Goal: Ask a question

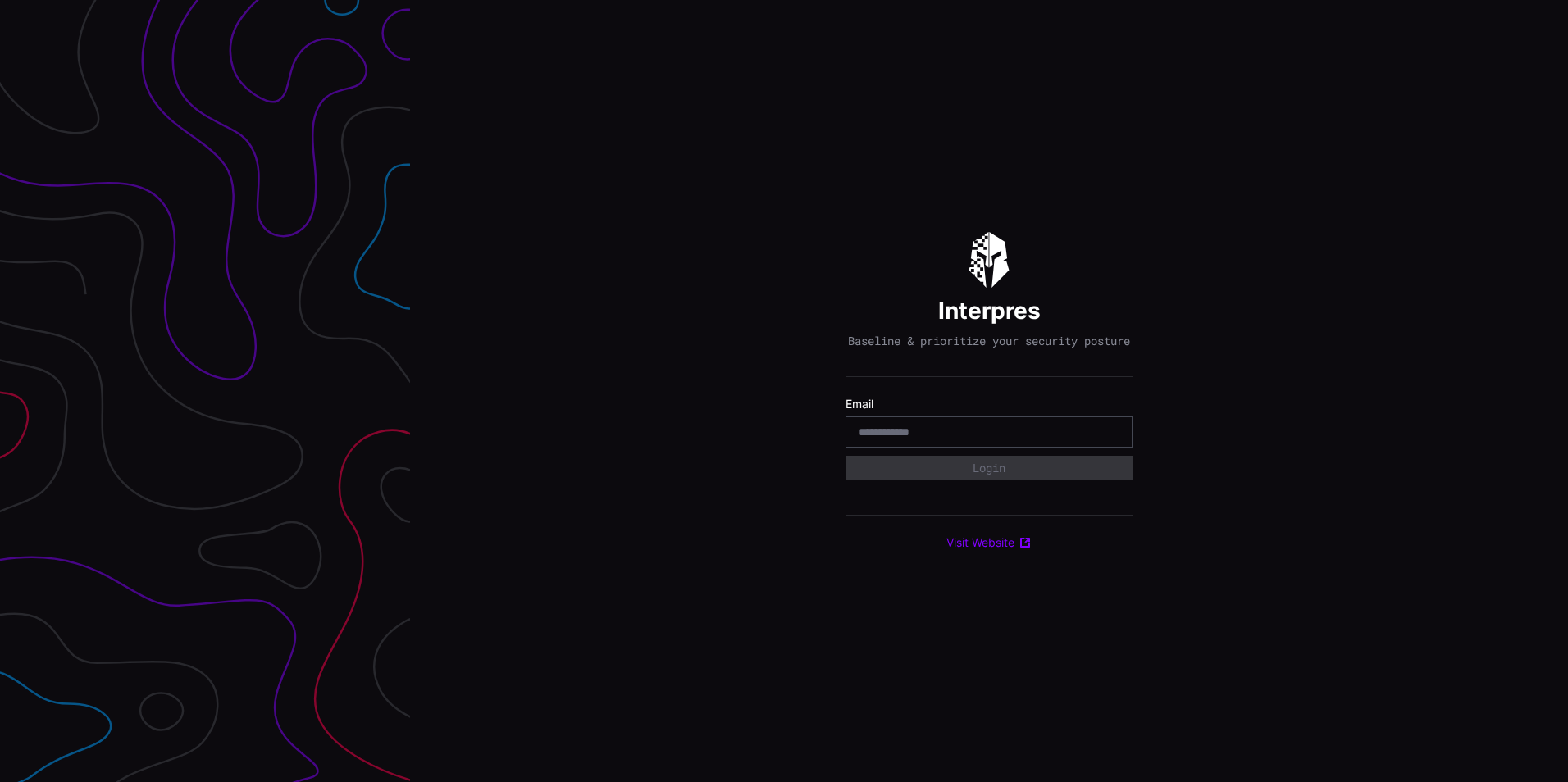
click at [977, 432] on input "email" at bounding box center [989, 432] width 261 height 14
click at [973, 438] on input "email" at bounding box center [989, 432] width 261 height 14
type input "**********"
click at [846, 456] on button "Login" at bounding box center [989, 468] width 287 height 24
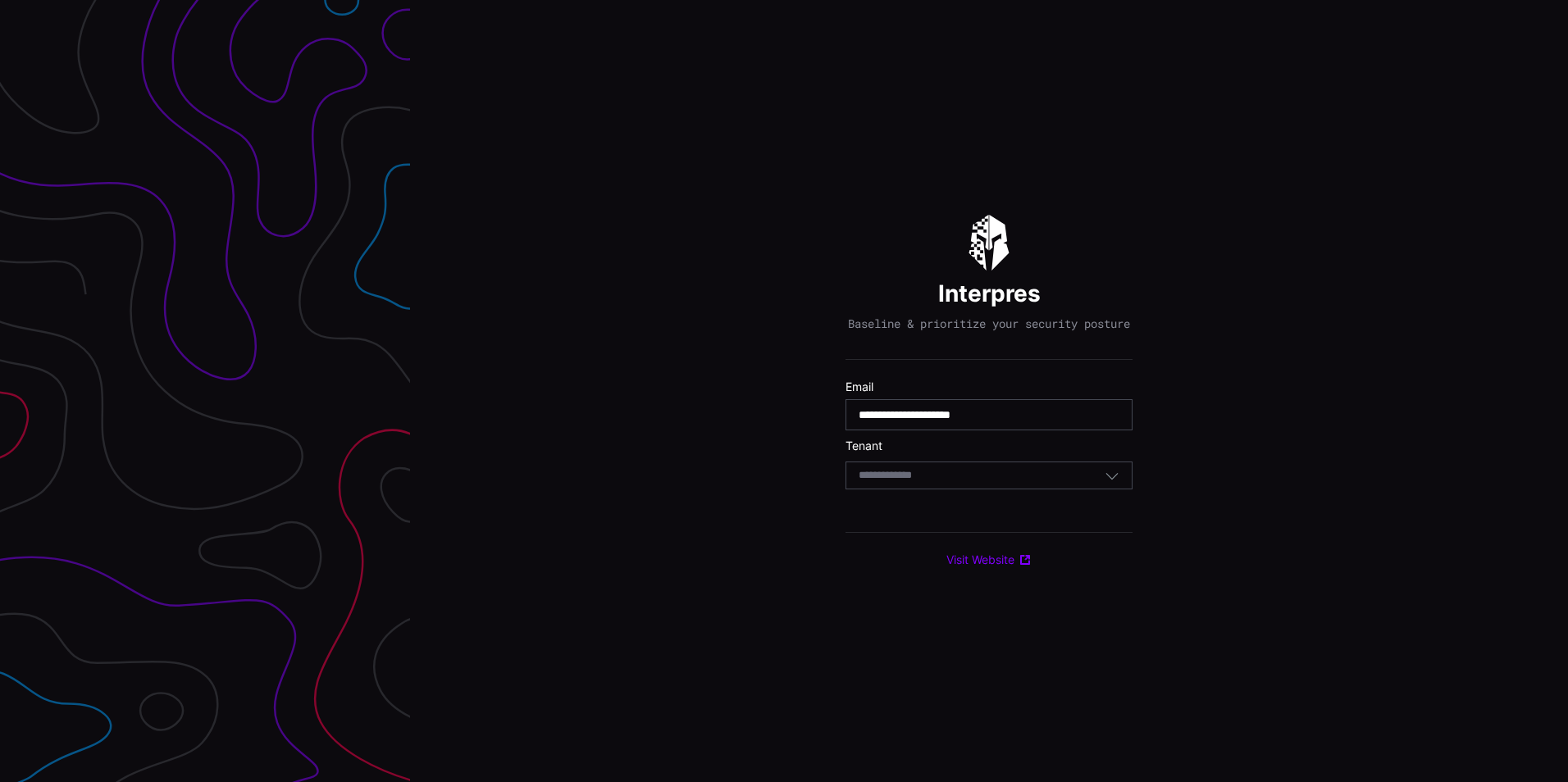
click at [928, 476] on div "Select Tenant" at bounding box center [989, 476] width 287 height 28
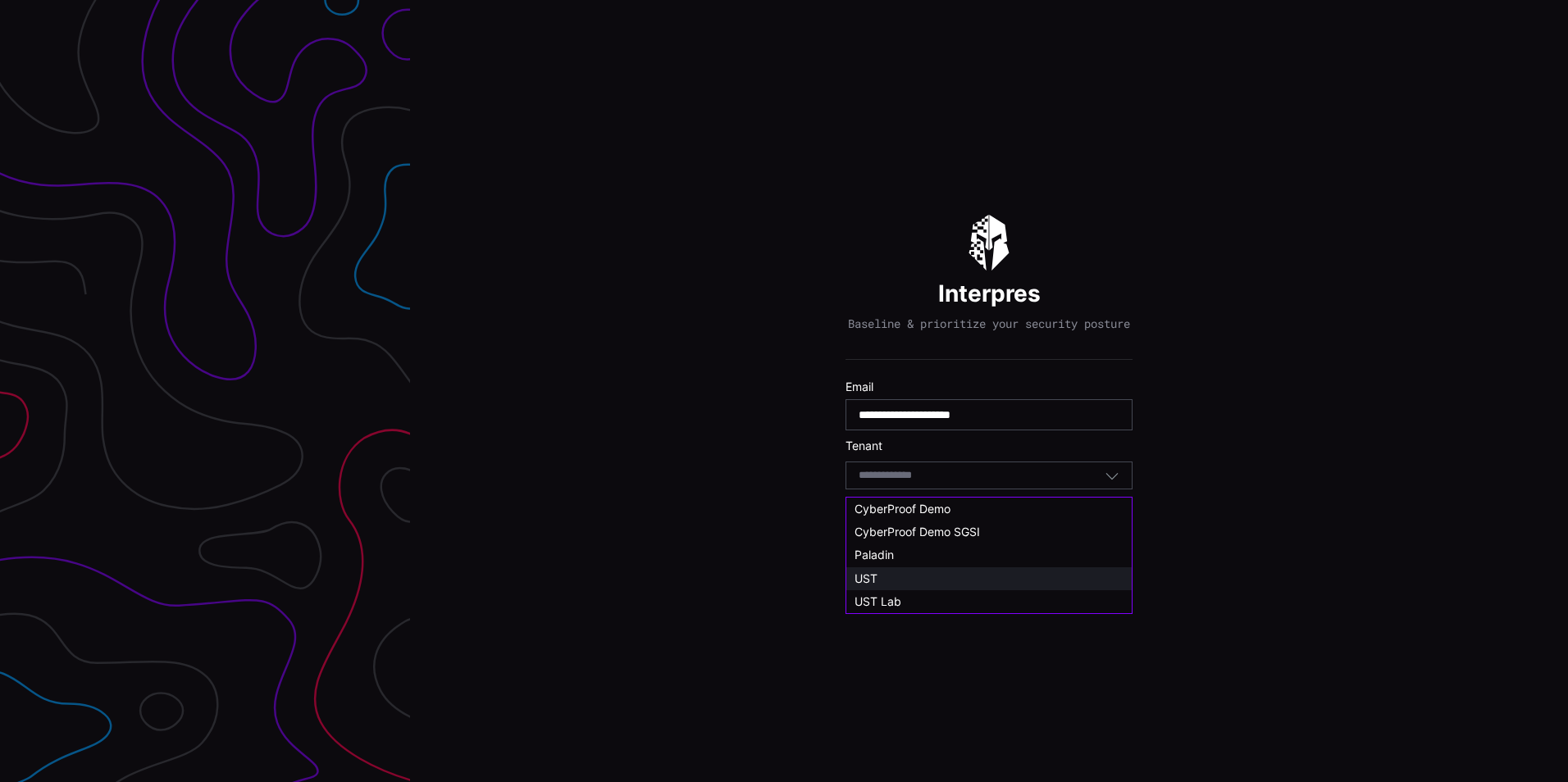
click at [894, 574] on div "UST" at bounding box center [989, 578] width 269 height 14
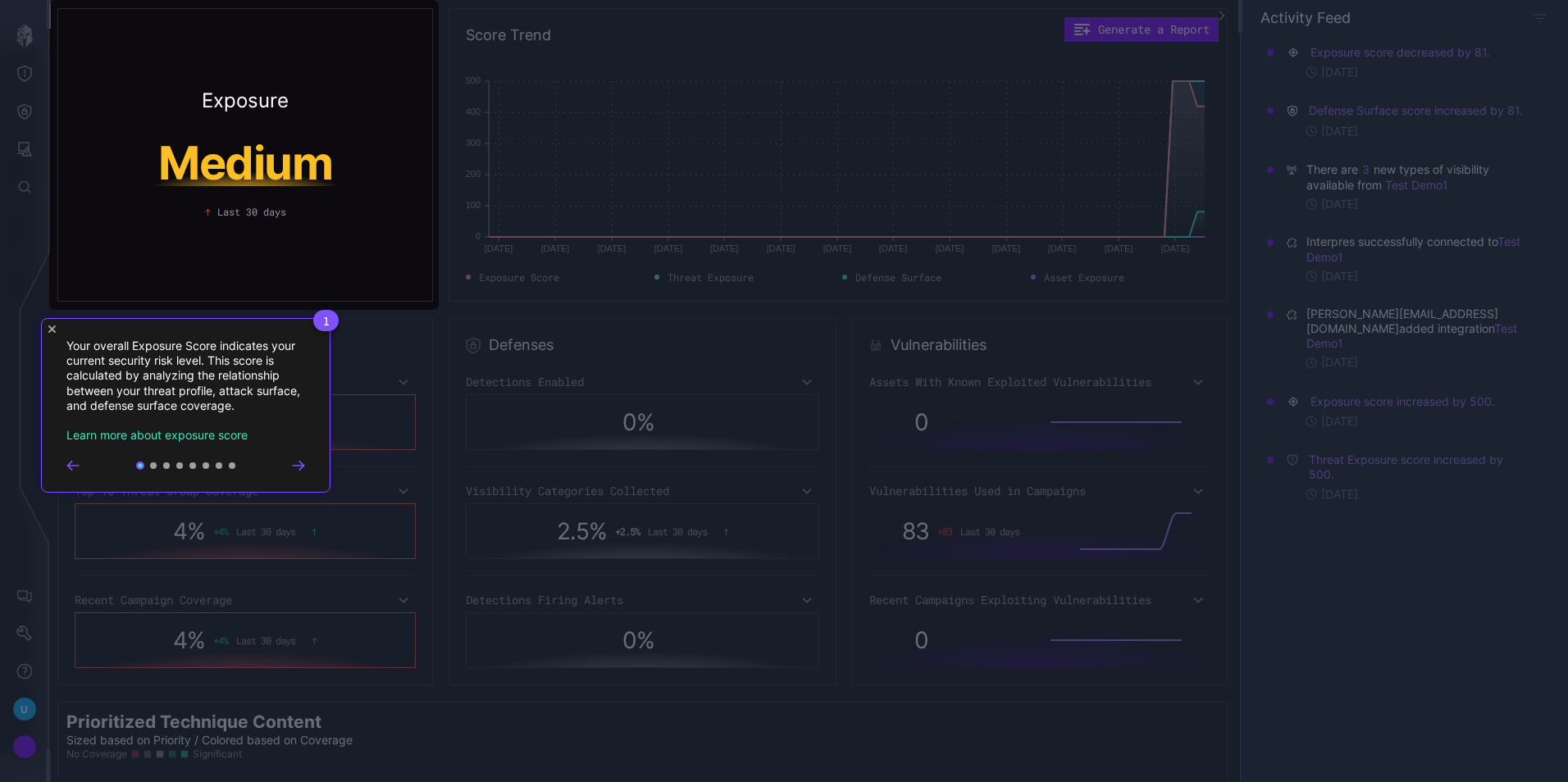
click at [52, 329] on icon "Close Tour" at bounding box center [52, 330] width 8 height 8
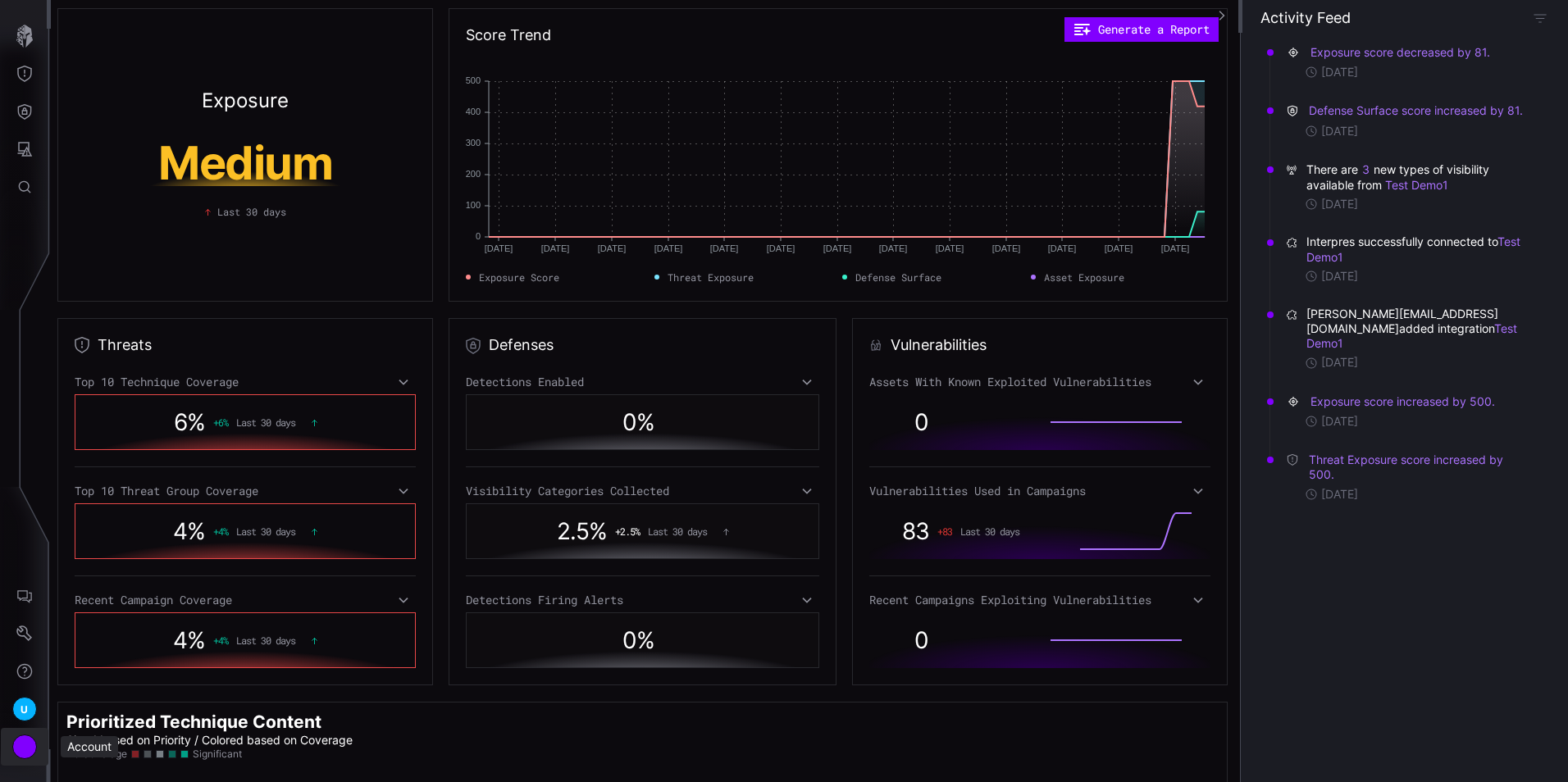
click at [24, 750] on div "Account" at bounding box center [24, 746] width 24 height 24
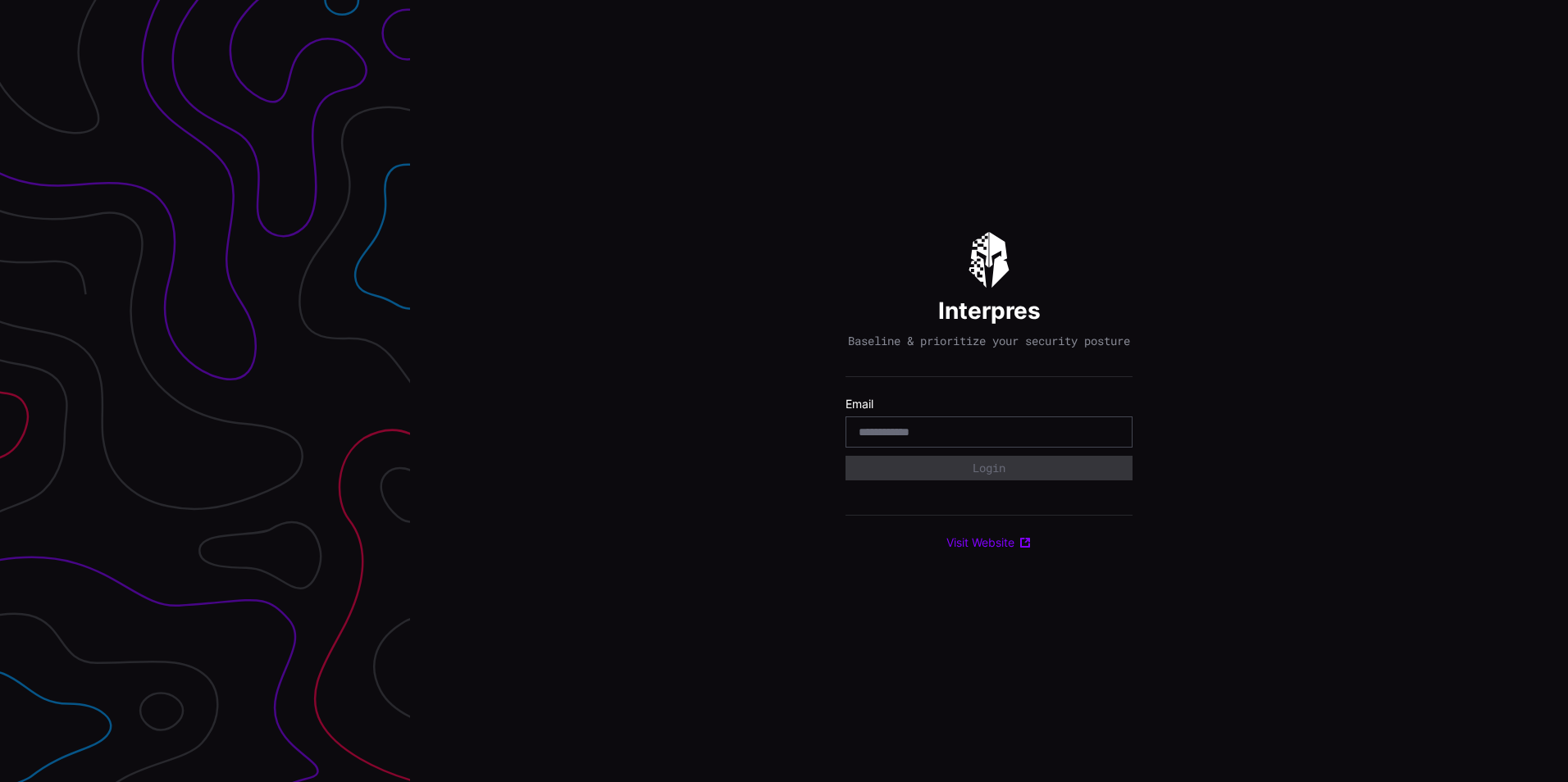
click at [544, 466] on div "Interpres Baseline & prioritize your security posture Email Login Visit Website" at bounding box center [989, 391] width 1158 height 782
click at [910, 440] on input "email" at bounding box center [989, 432] width 261 height 14
click at [900, 435] on input "email" at bounding box center [989, 432] width 261 height 14
type input "**********"
click at [846, 456] on button "Login" at bounding box center [989, 468] width 287 height 24
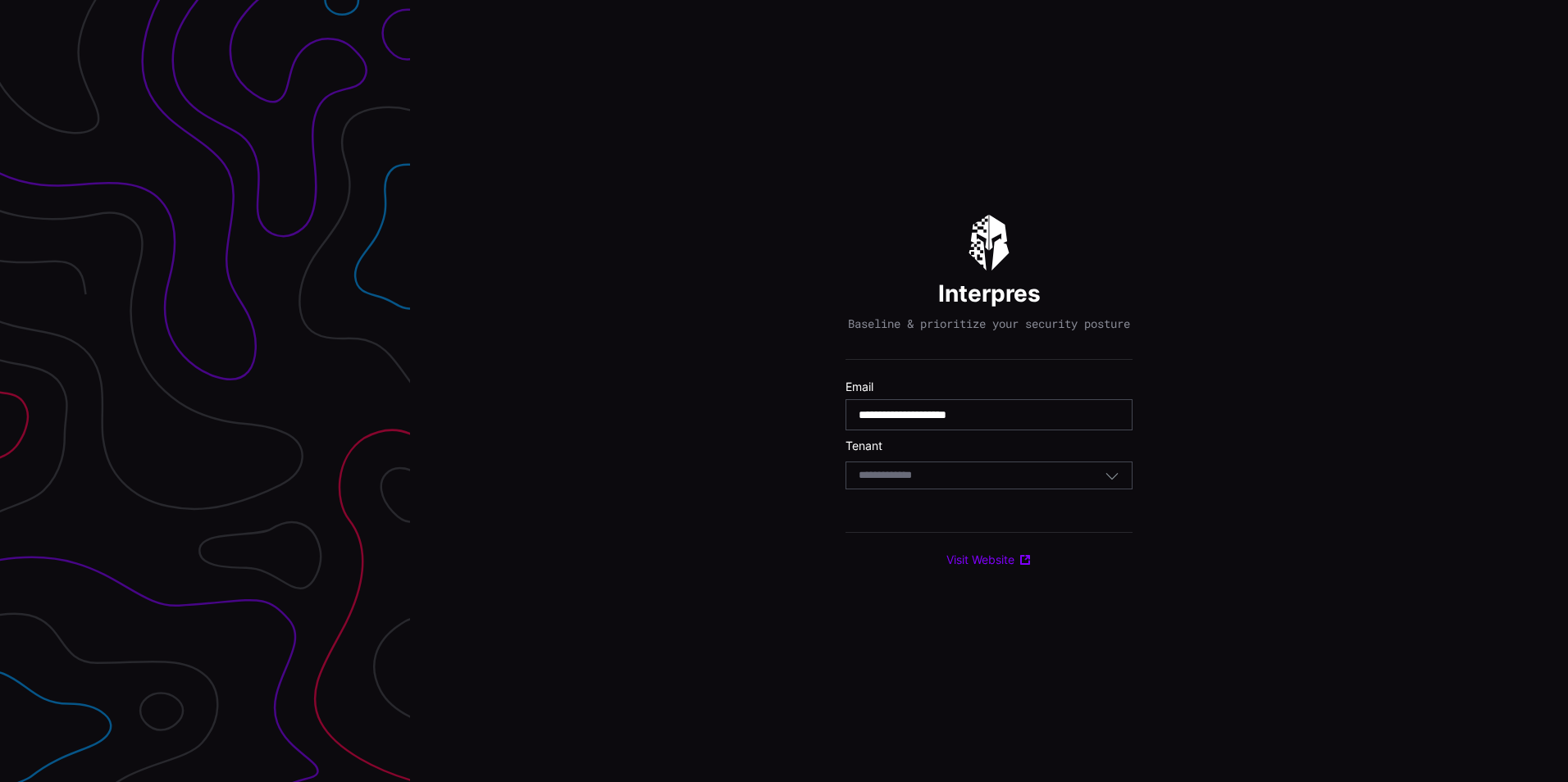
click at [882, 507] on div "**********" at bounding box center [989, 391] width 287 height 354
drag, startPoint x: 902, startPoint y: 477, endPoint x: 904, endPoint y: 491, distance: 14.1
click at [902, 478] on input at bounding box center [900, 476] width 84 height 14
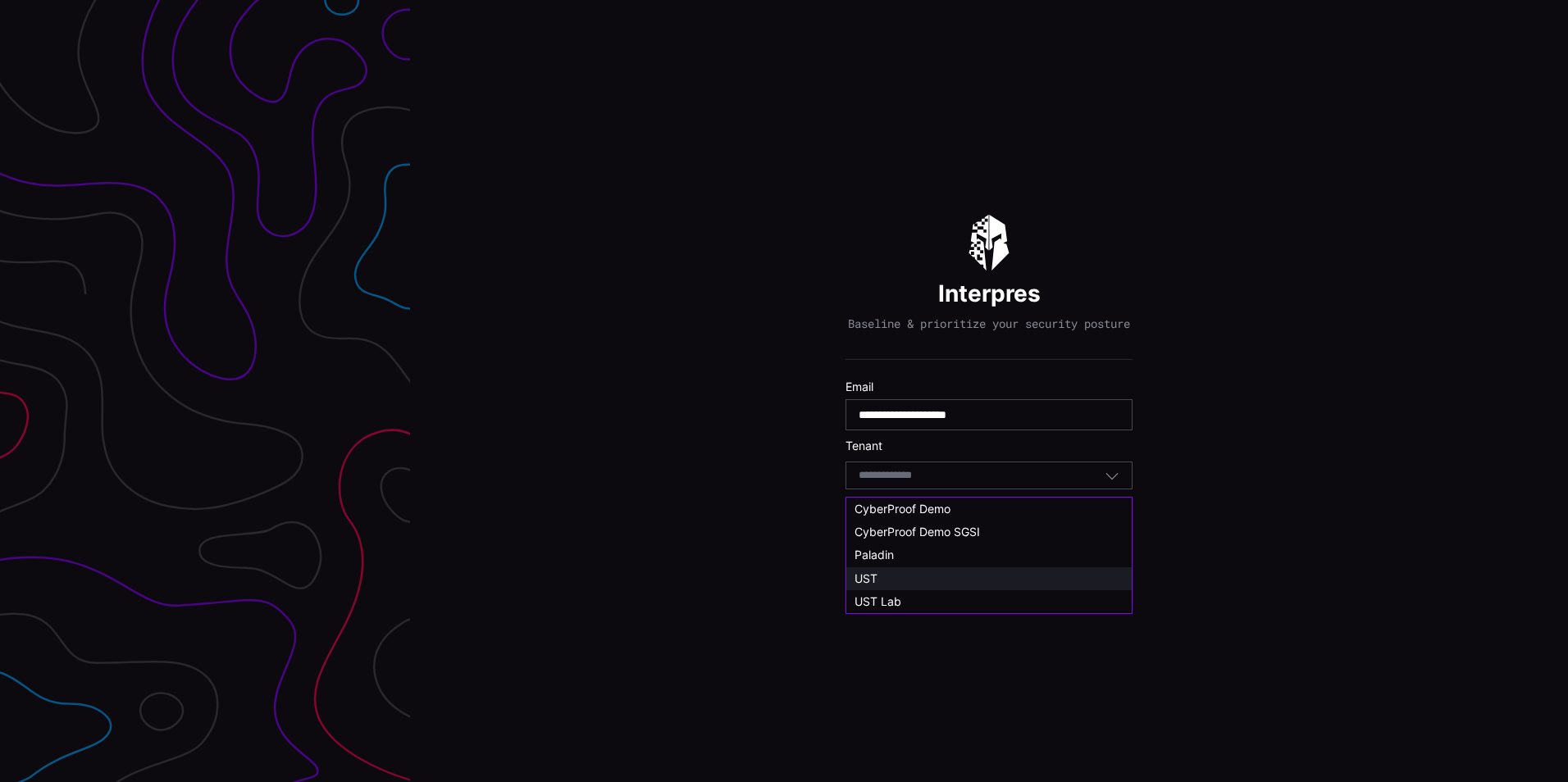
click at [917, 573] on div "UST" at bounding box center [989, 578] width 269 height 14
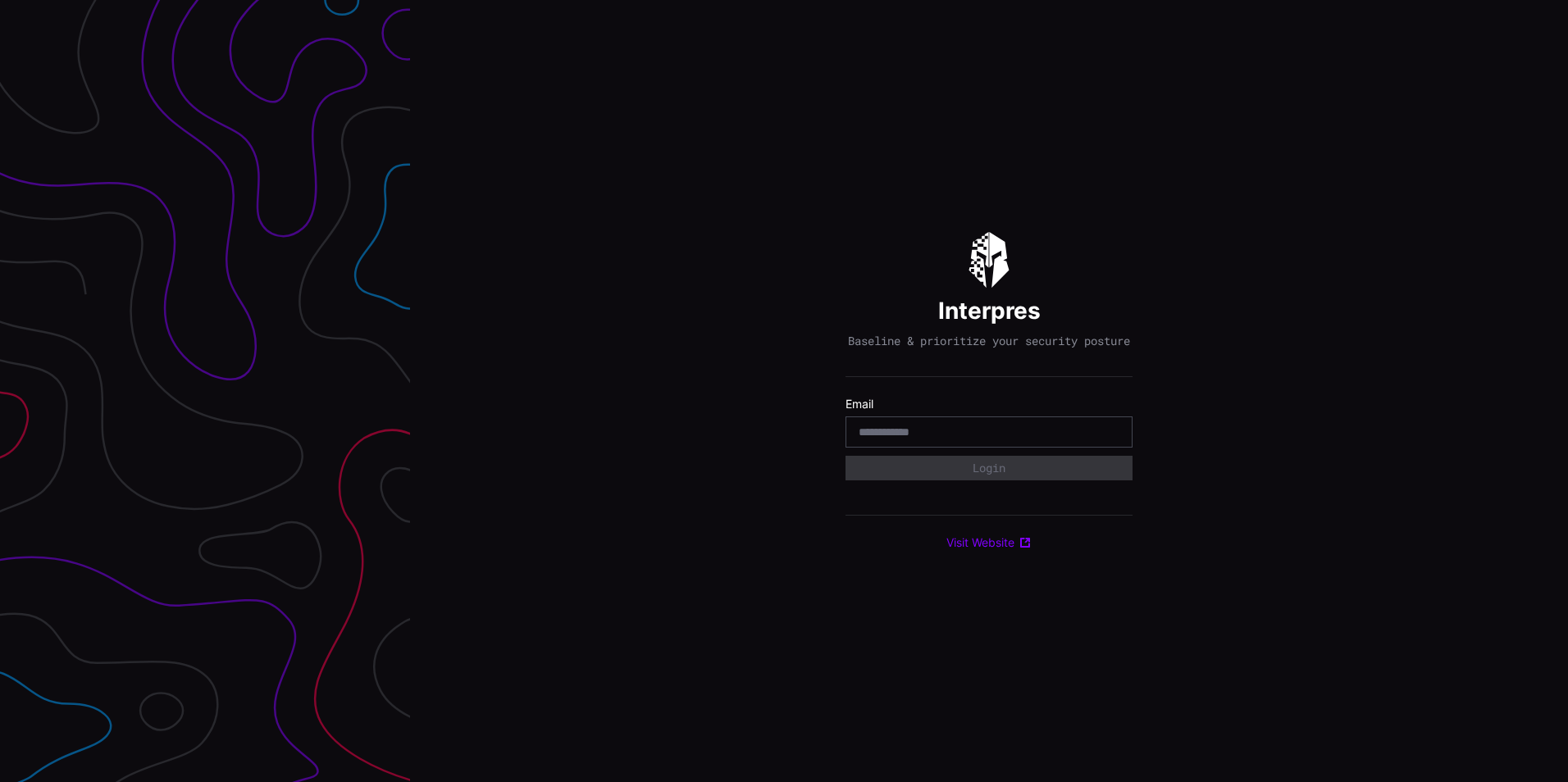
click at [972, 440] on input "email" at bounding box center [989, 432] width 261 height 14
click at [829, 256] on div "Interpres Baseline & prioritize your security posture Email Login Visit Website" at bounding box center [989, 391] width 1158 height 782
click at [950, 436] on input "email" at bounding box center [989, 432] width 261 height 14
type input "**********"
click at [1021, 479] on button "Login" at bounding box center [989, 469] width 267 height 23
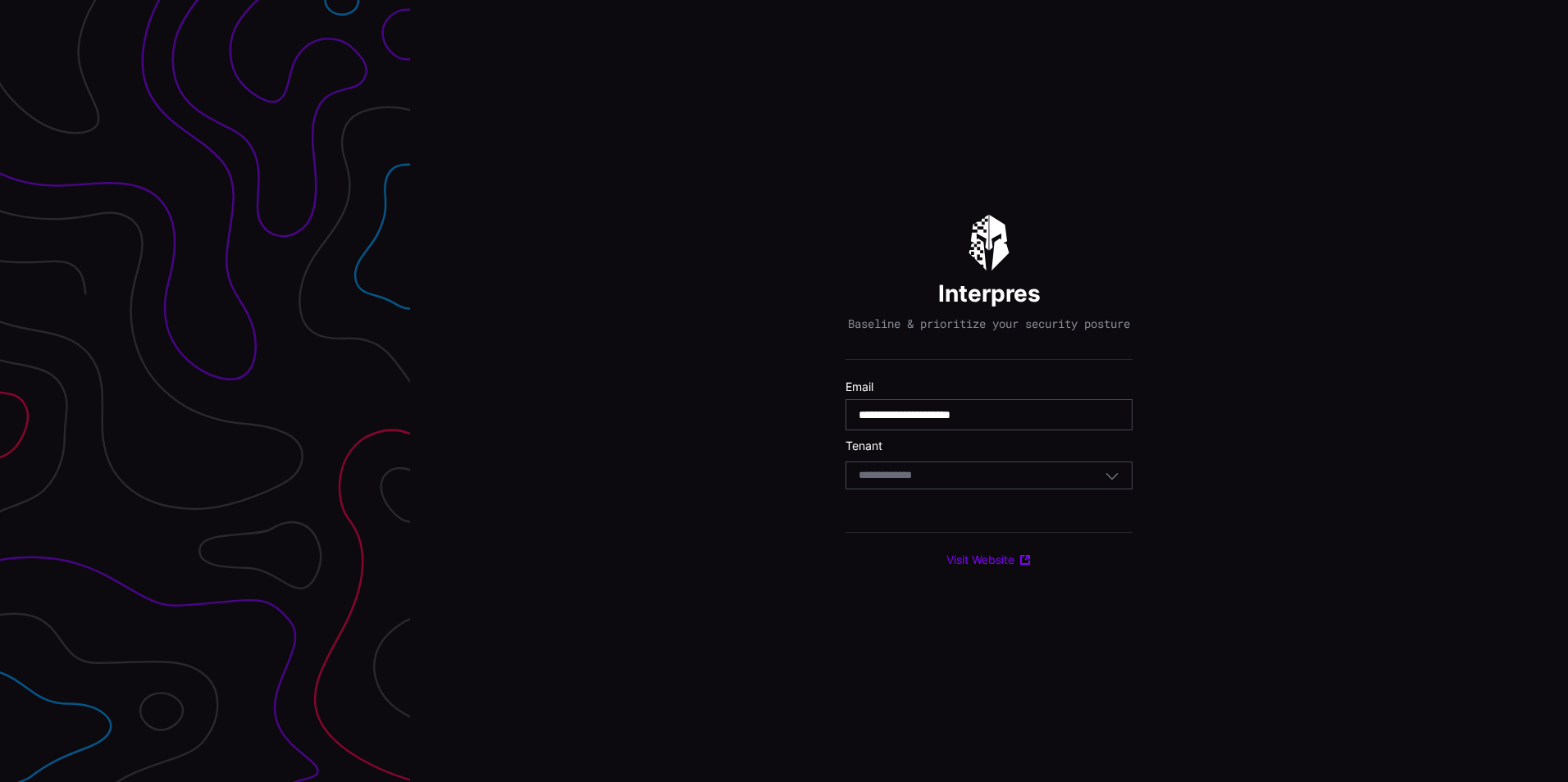
click at [928, 483] on input at bounding box center [900, 476] width 84 height 14
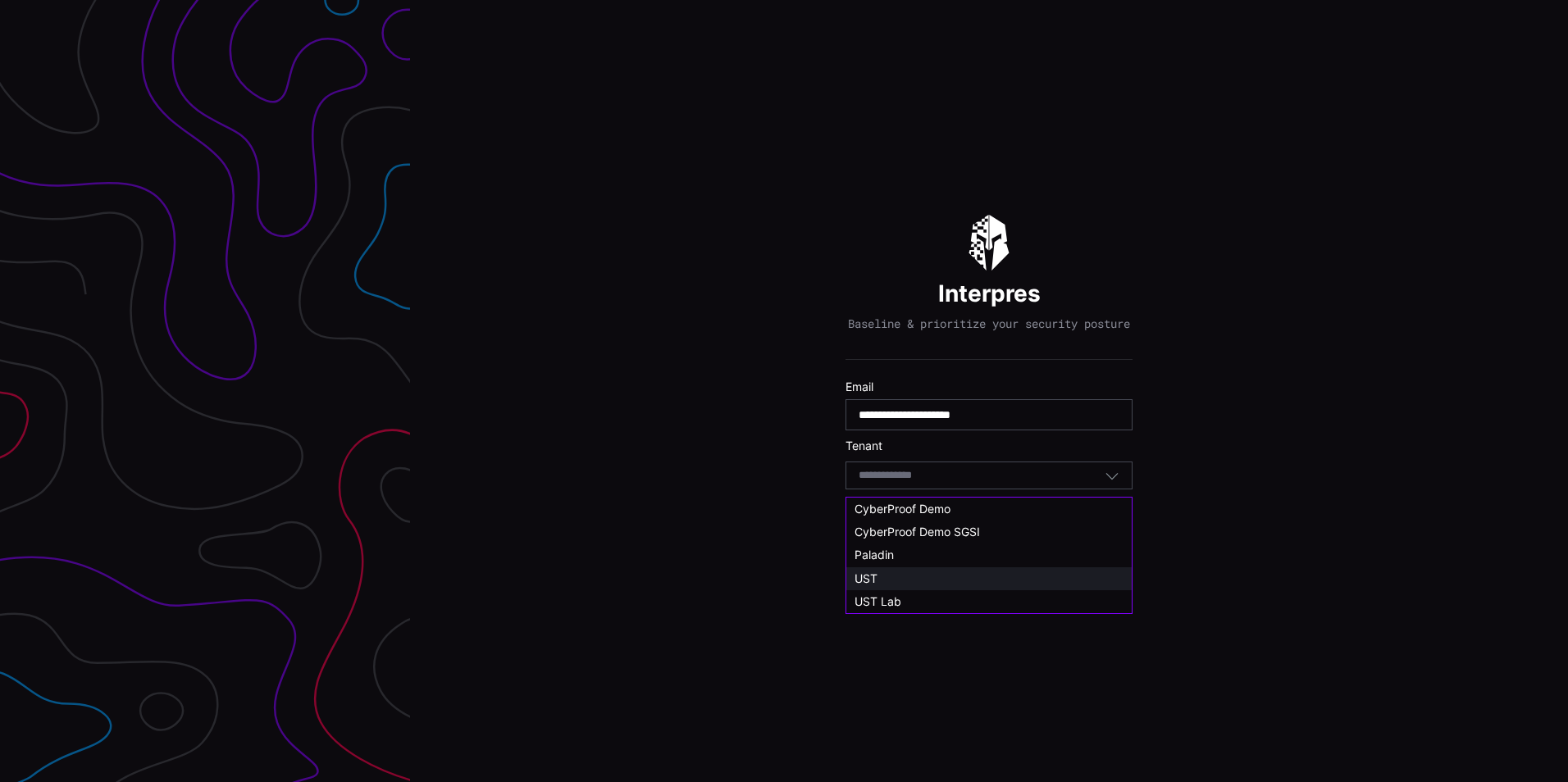
click at [899, 571] on div "UST" at bounding box center [989, 578] width 269 height 14
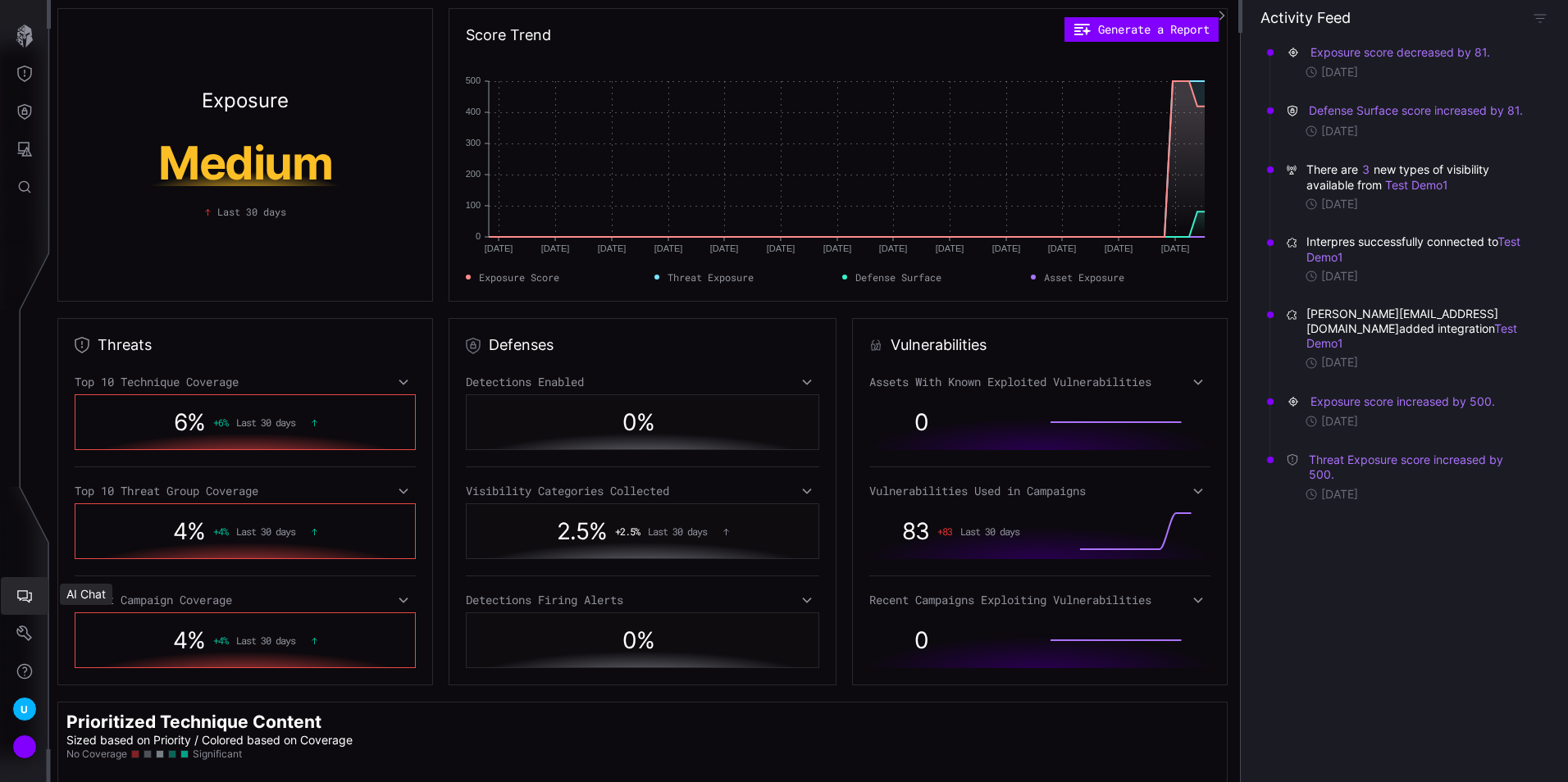
click at [23, 598] on icon "AI Chat" at bounding box center [24, 597] width 15 height 14
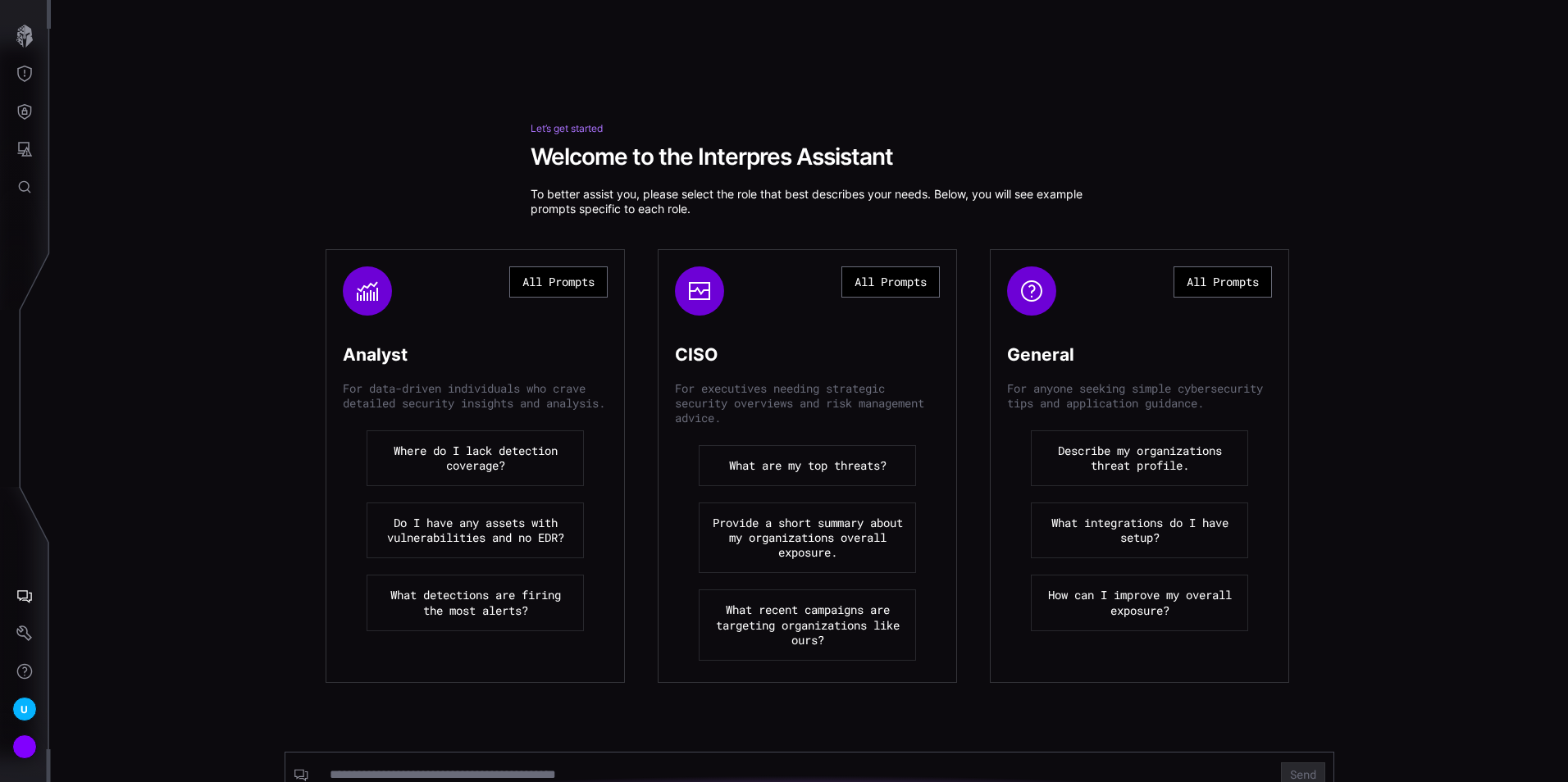
click at [1120, 480] on button "Describe my organizations threat profile." at bounding box center [1140, 458] width 218 height 56
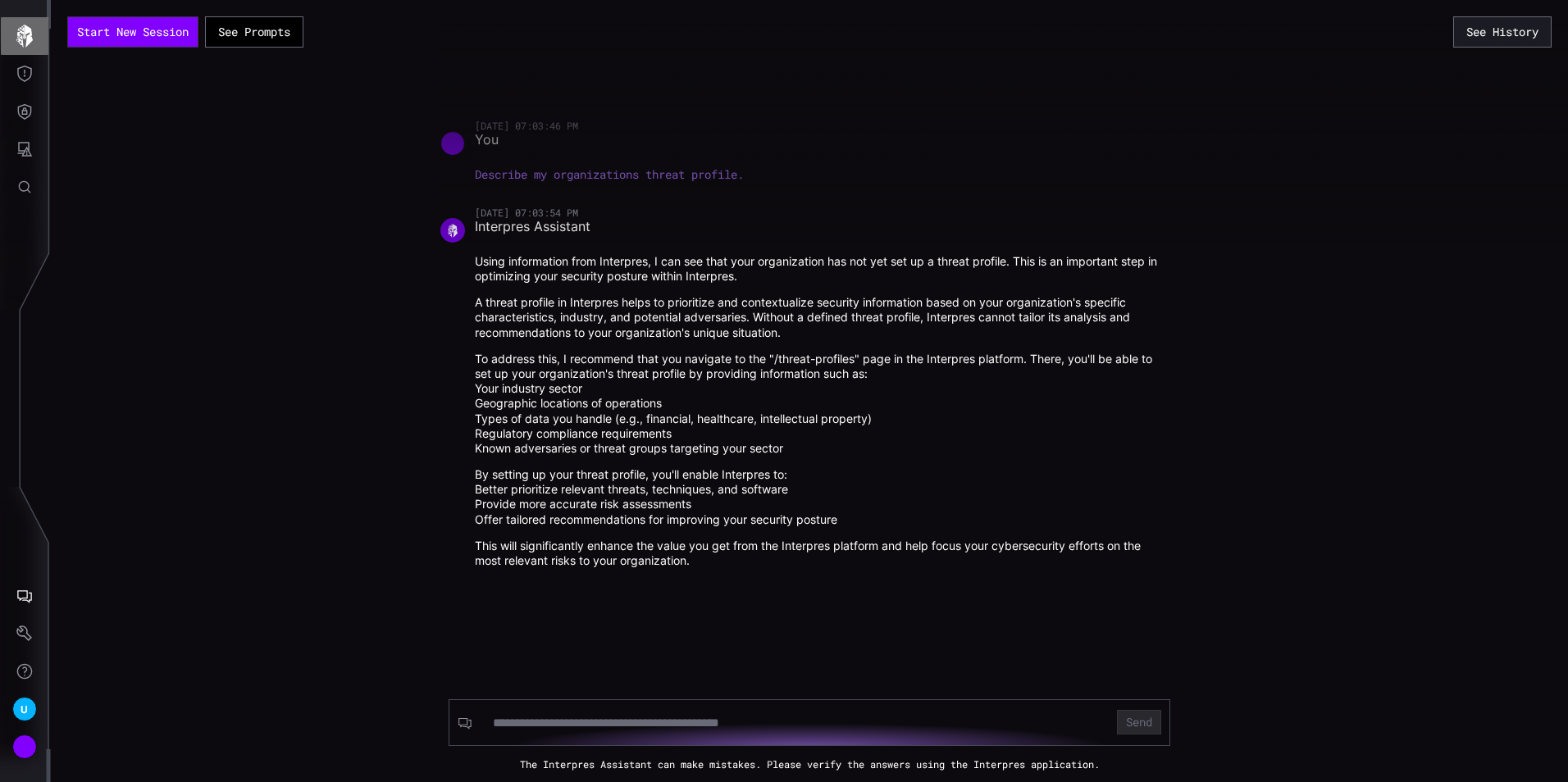
click at [24, 29] on icon "button" at bounding box center [25, 36] width 23 height 23
